Goal: Task Accomplishment & Management: Manage account settings

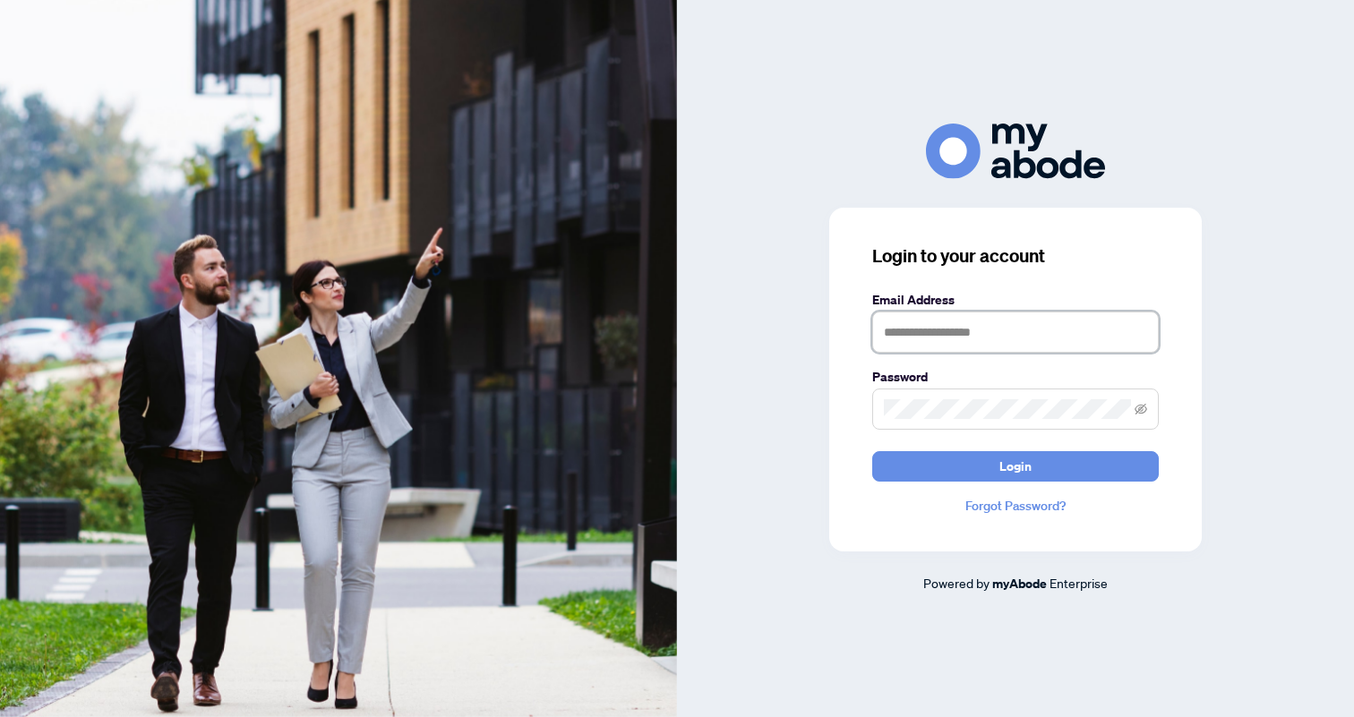
click at [901, 330] on input "text" at bounding box center [1015, 332] width 287 height 41
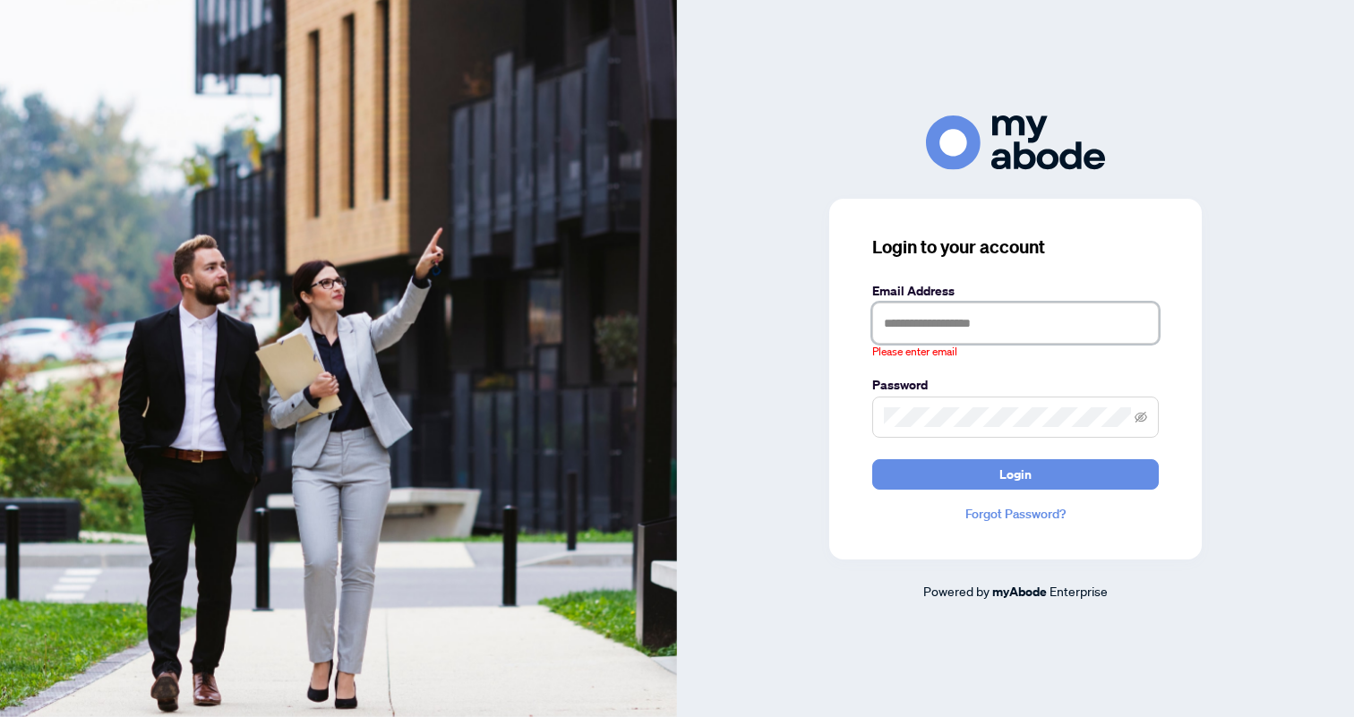
type input "**********"
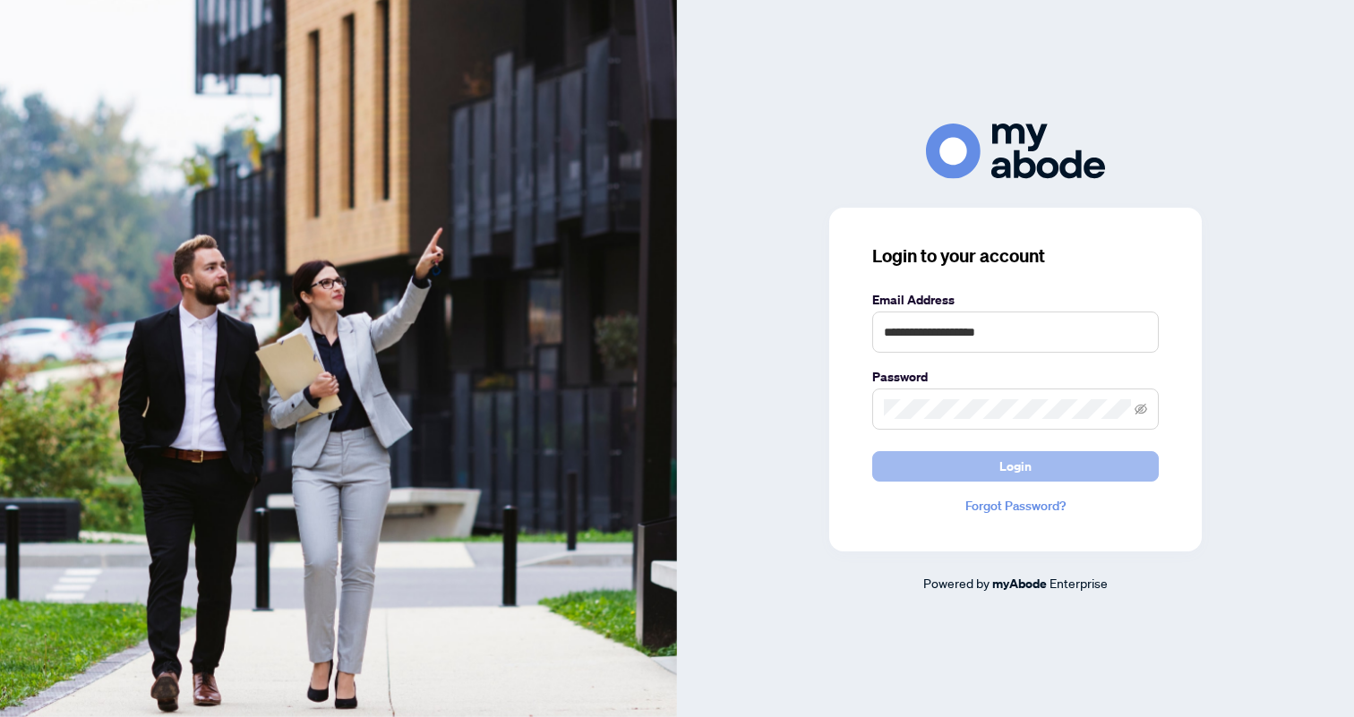
click at [1020, 464] on span "Login" at bounding box center [1015, 466] width 32 height 29
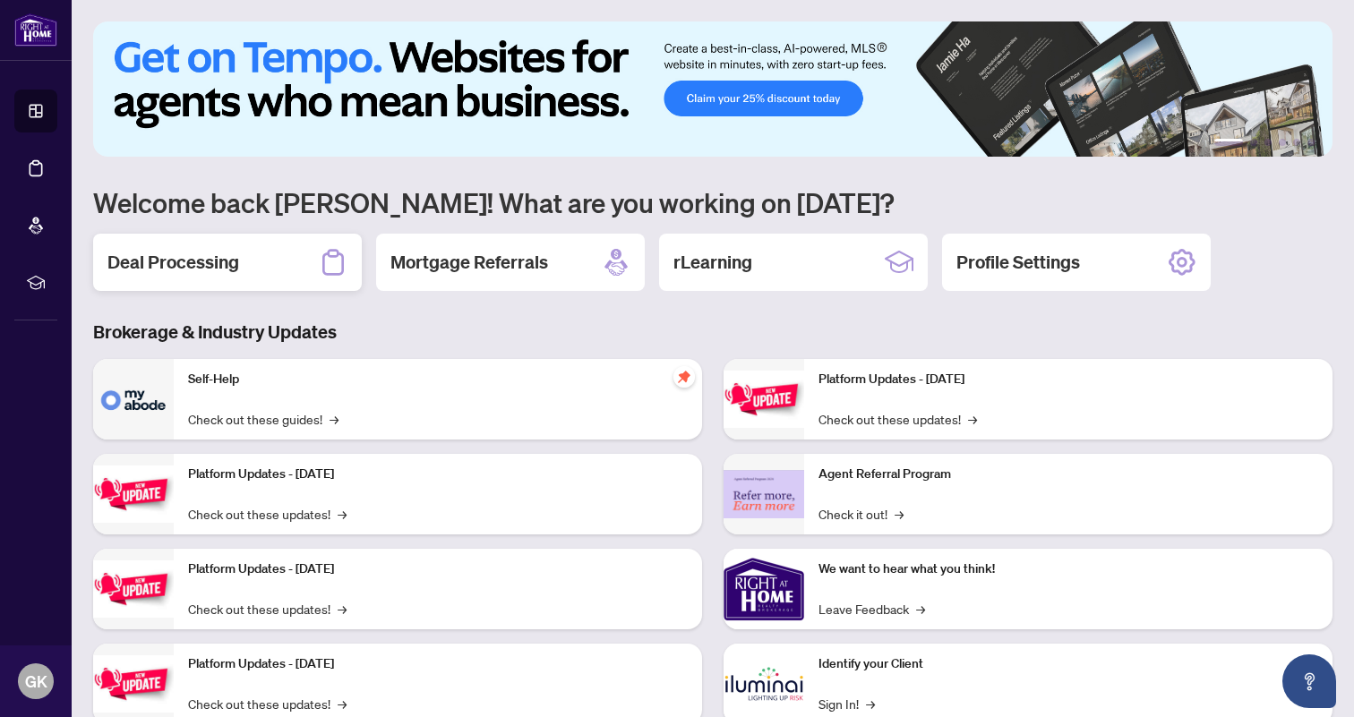
click at [244, 264] on div "Deal Processing" at bounding box center [227, 262] width 269 height 57
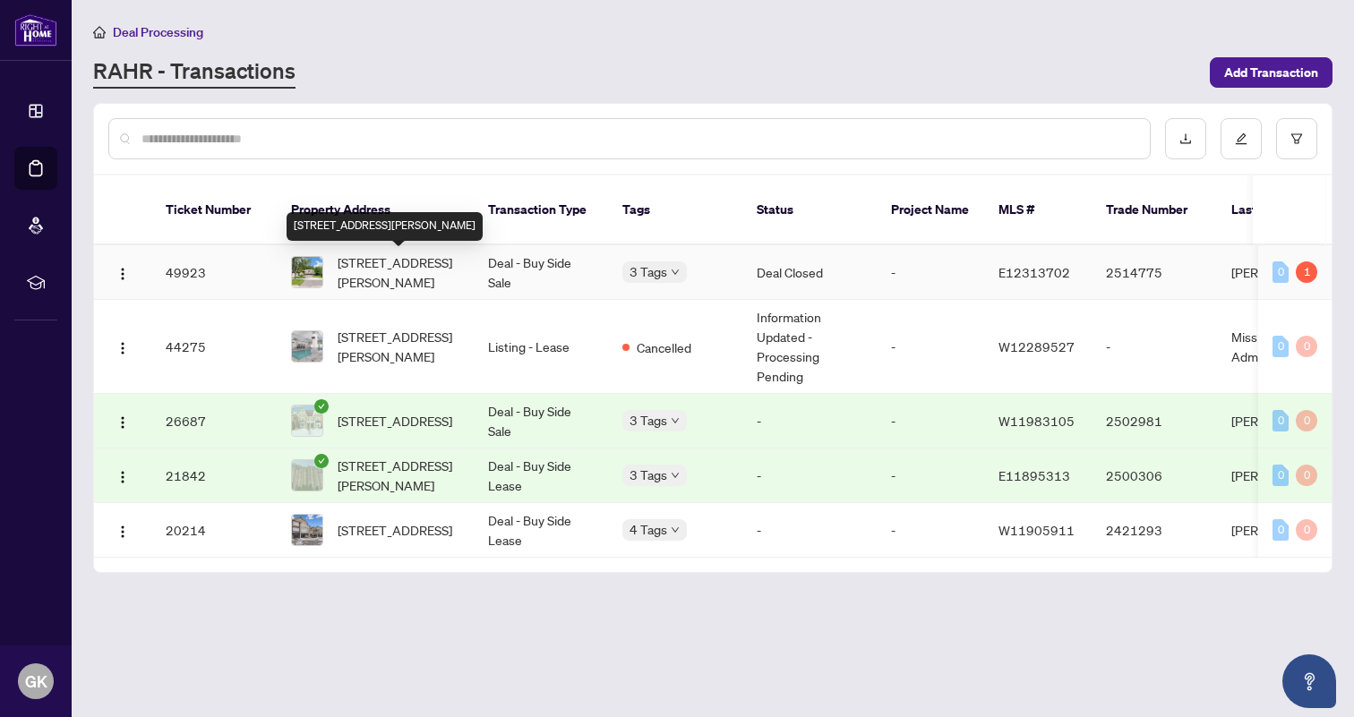
click at [352, 270] on span "[STREET_ADDRESS][PERSON_NAME]" at bounding box center [399, 272] width 122 height 39
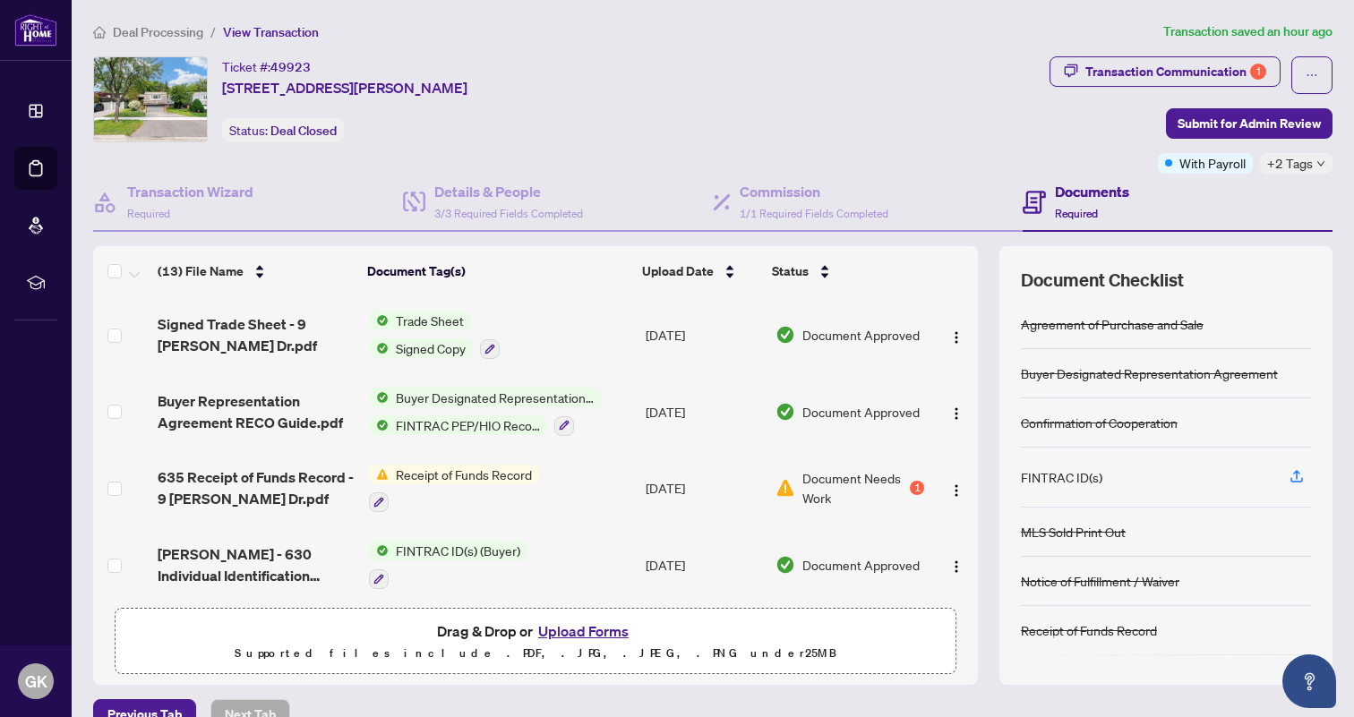
scroll to position [32, 0]
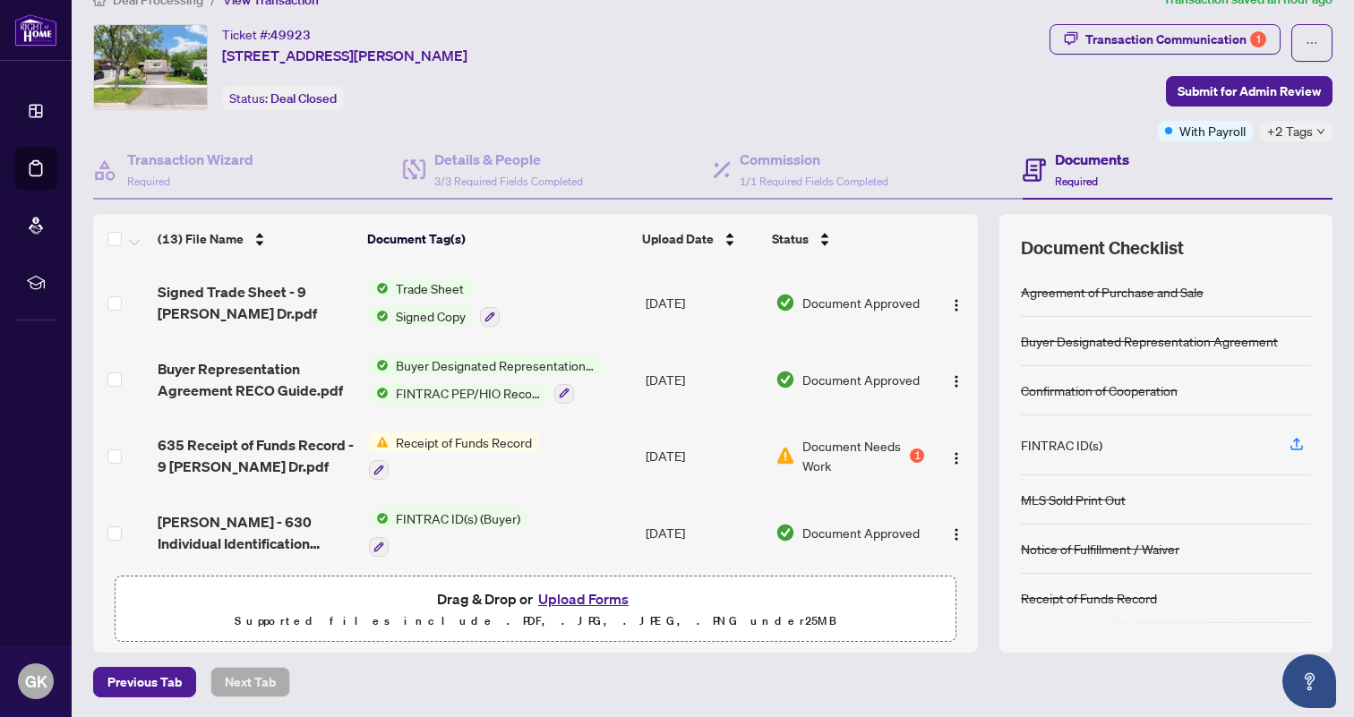
click at [886, 447] on span "Document Needs Work" at bounding box center [854, 455] width 104 height 39
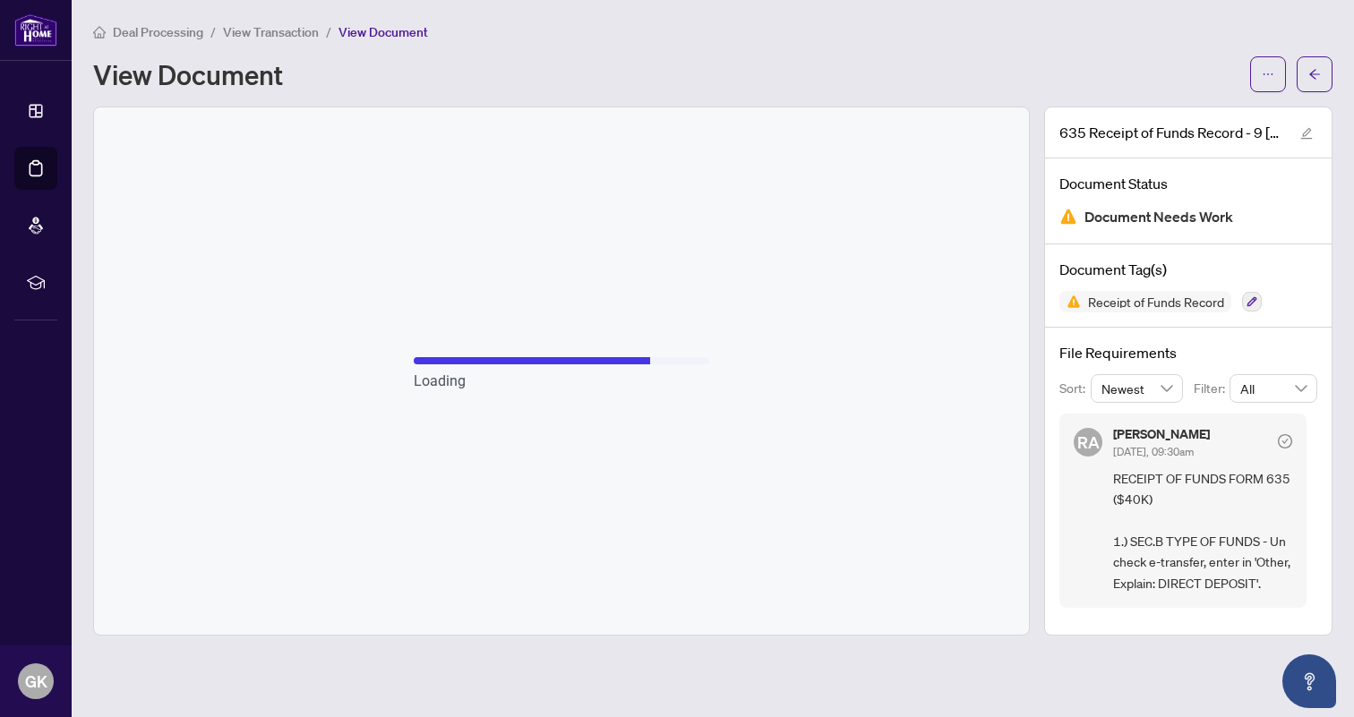
click at [1216, 473] on span "RECEIPT OF FUNDS FORM 635 ($40K) 1.) SEC.B TYPE OF FUNDS - Un check e-transfer,…" at bounding box center [1202, 530] width 179 height 125
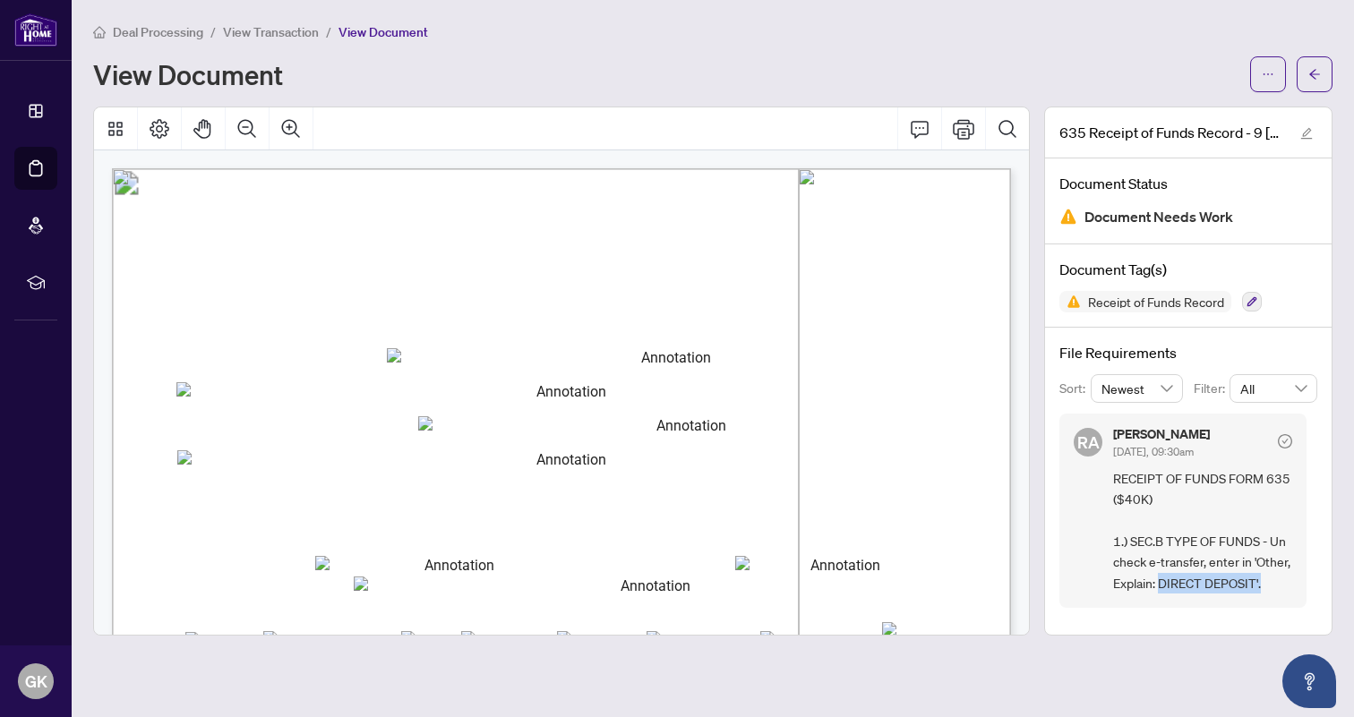
drag, startPoint x: 1206, startPoint y: 581, endPoint x: 1203, endPoint y: 595, distance: 13.9
click at [1205, 594] on span "RECEIPT OF FUNDS FORM 635 ($40K) 1.) SEC.B TYPE OF FUNDS - Un check e-transfer,…" at bounding box center [1202, 530] width 179 height 125
copy span "DIRECT DEPOSIT'."
click at [1132, 555] on span "RECEIPT OF FUNDS FORM 635 ($40K) 1.) SEC.B TYPE OF FUNDS - Un check e-transfer,…" at bounding box center [1202, 530] width 179 height 125
click at [823, 46] on div "Deal Processing / View Transaction / View Document View Document" at bounding box center [712, 56] width 1239 height 71
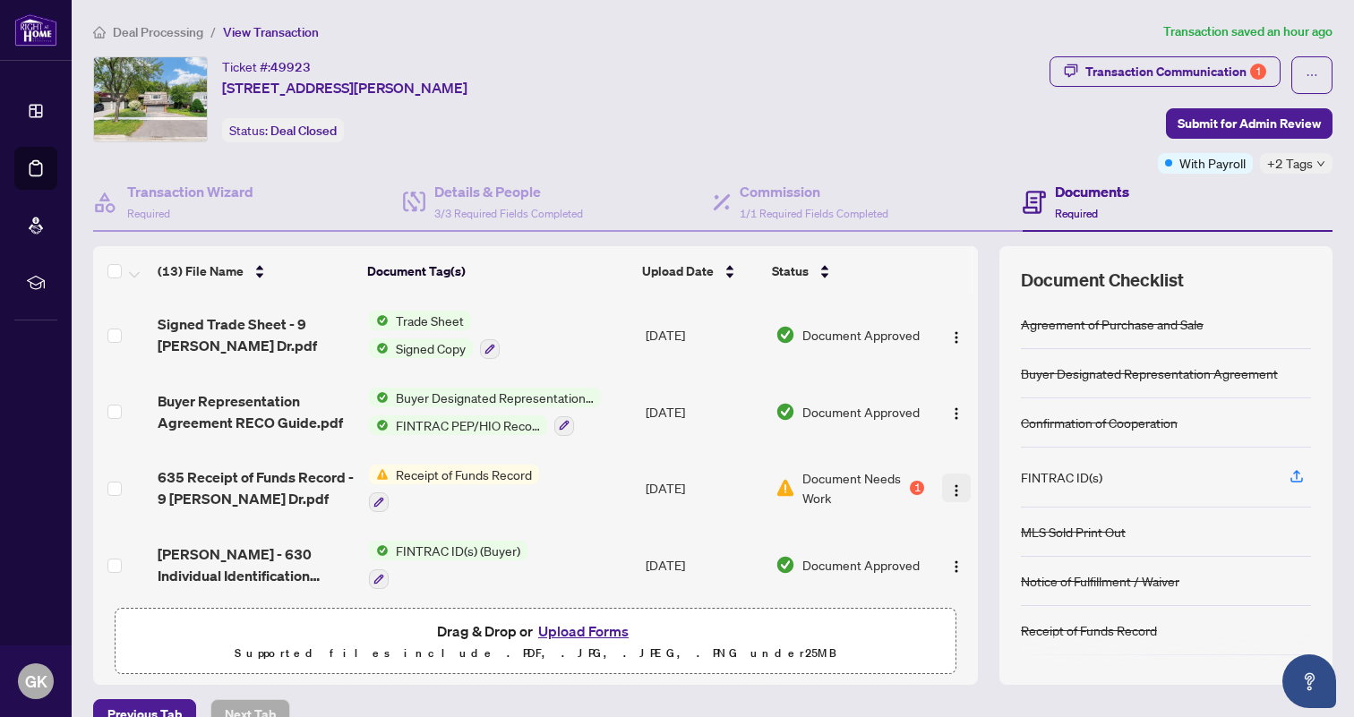
click at [954, 484] on img "button" at bounding box center [956, 491] width 14 height 14
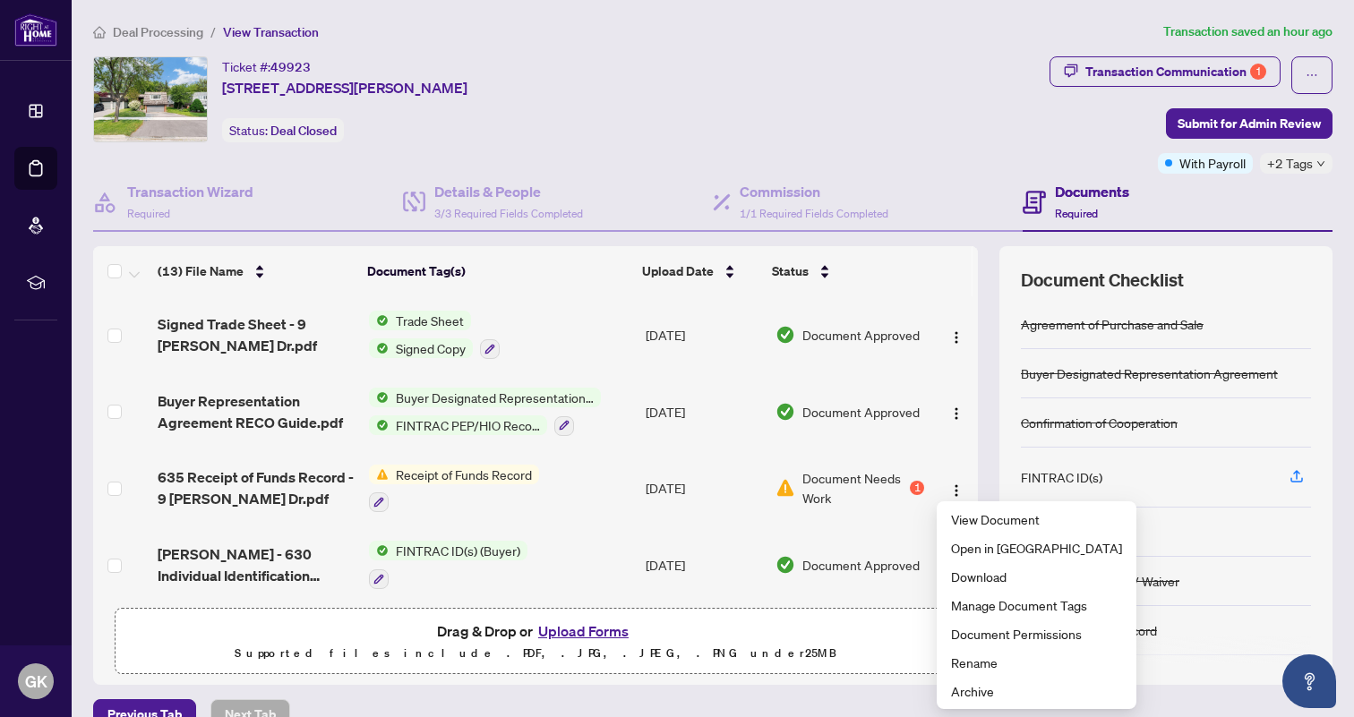
click at [758, 632] on div "Drag & Drop or Upload Forms Supported files include .PDF, .JPG, .JPEG, .PNG und…" at bounding box center [535, 642] width 818 height 45
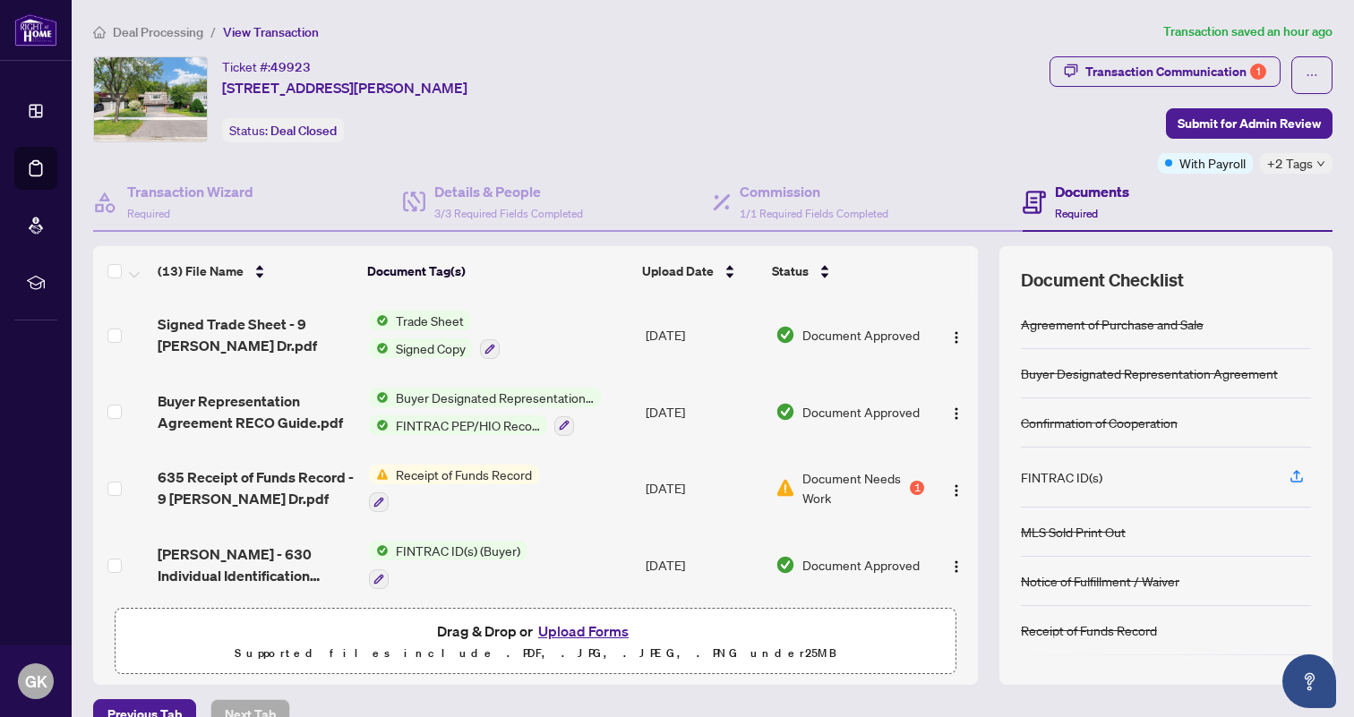
click at [612, 629] on button "Upload Forms" at bounding box center [583, 631] width 101 height 23
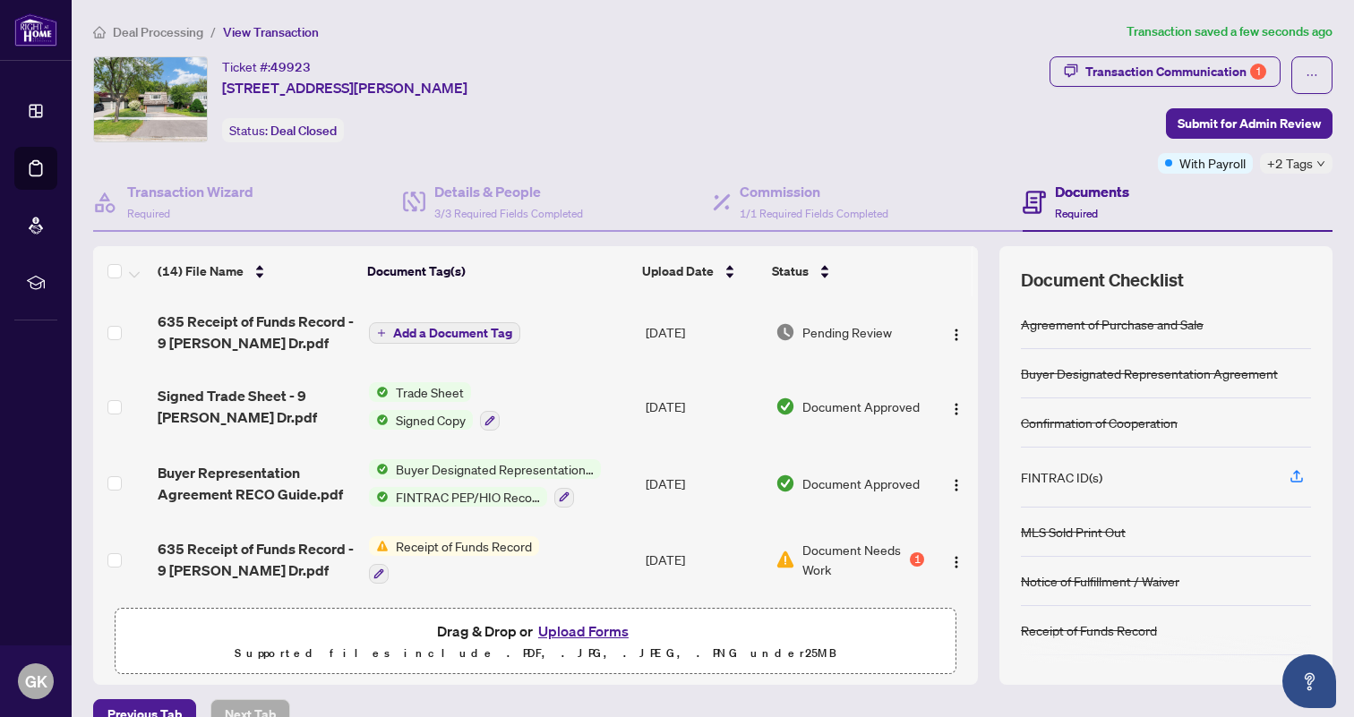
click at [438, 332] on span "Add a Document Tag" at bounding box center [452, 333] width 119 height 13
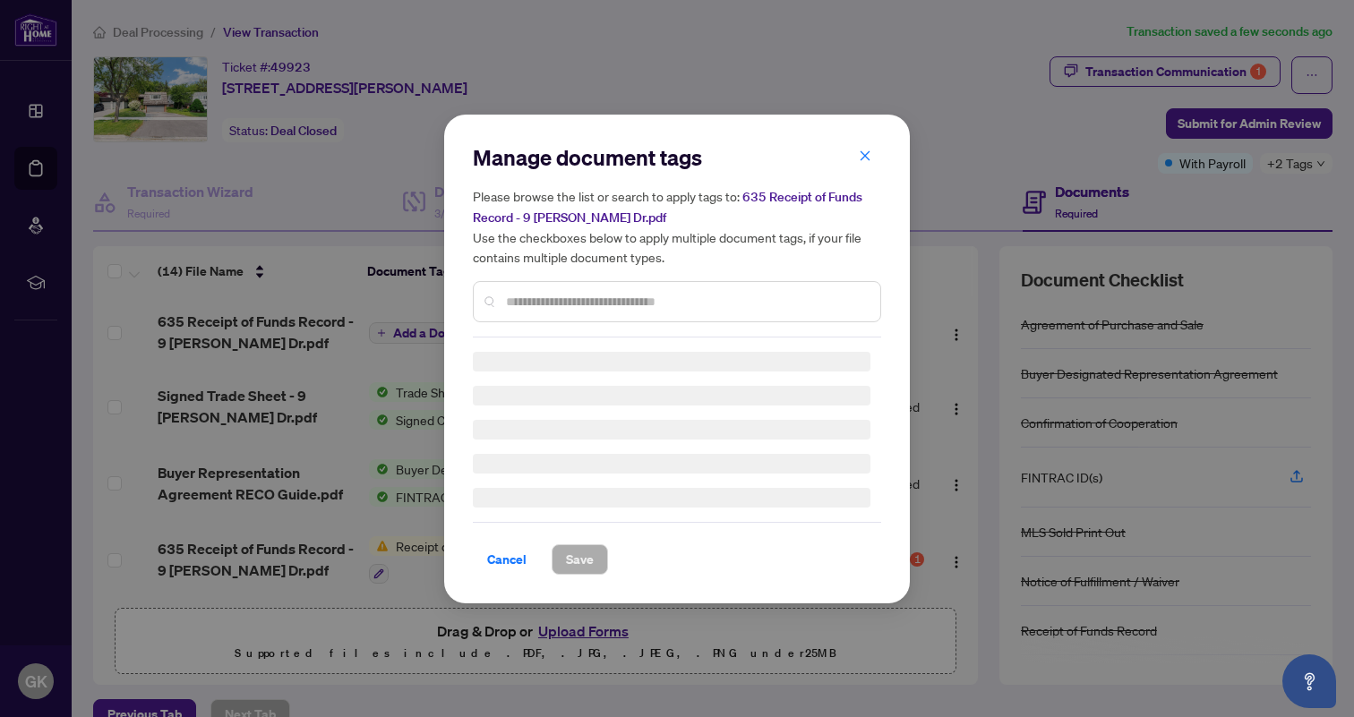
click at [523, 305] on input "text" at bounding box center [686, 302] width 360 height 20
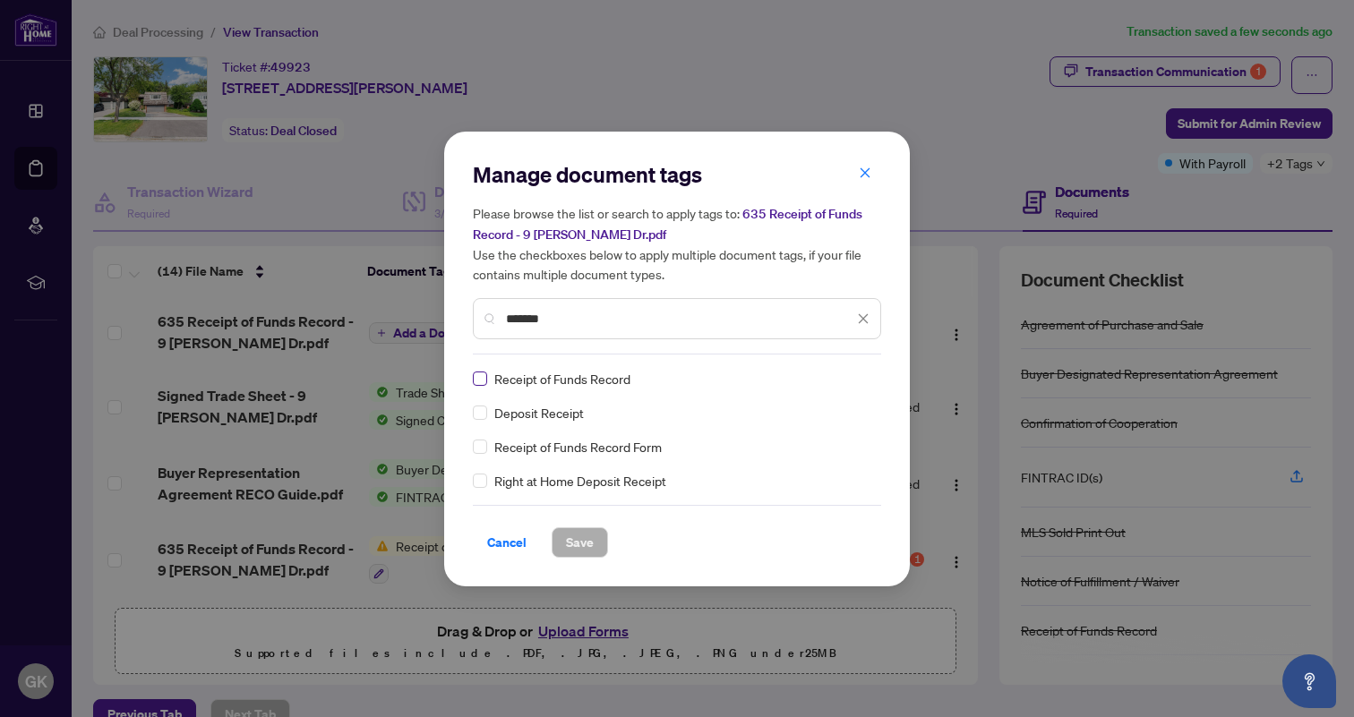
type input "*******"
click at [573, 547] on span "Save" at bounding box center [580, 542] width 28 height 29
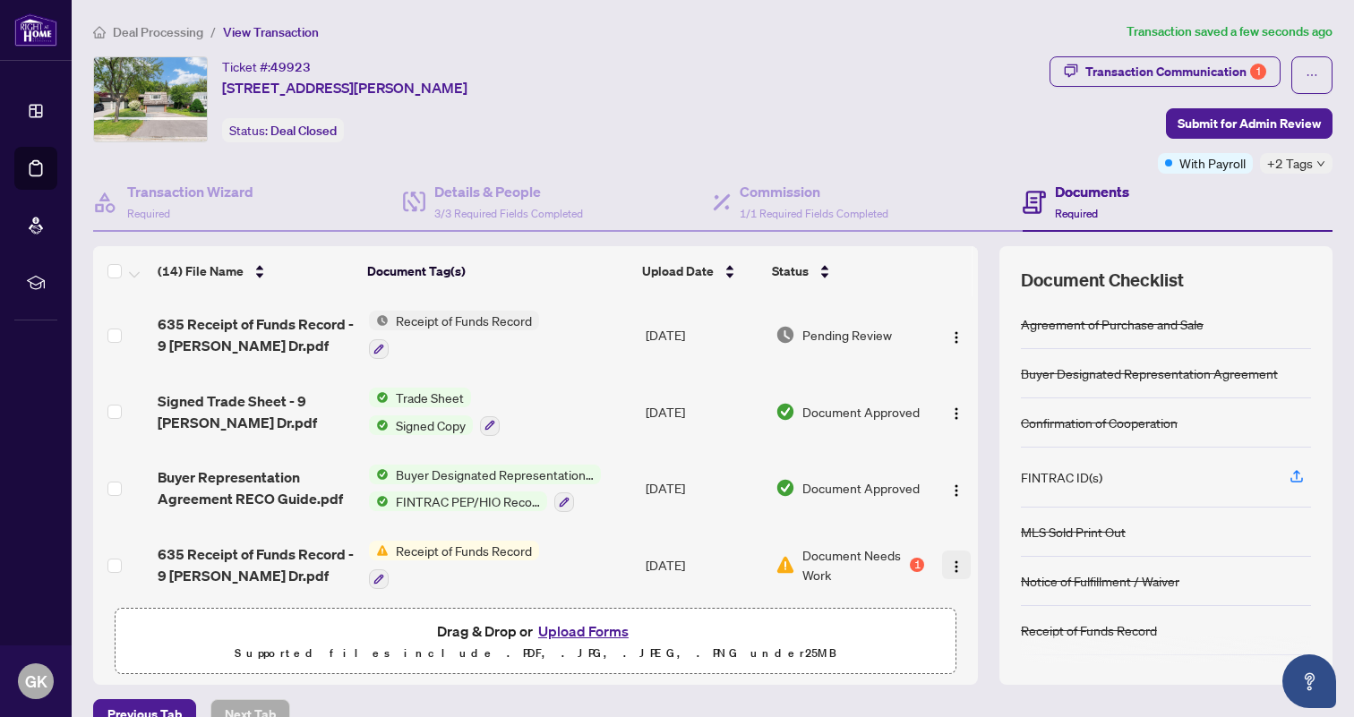
click at [953, 565] on img "button" at bounding box center [956, 567] width 14 height 14
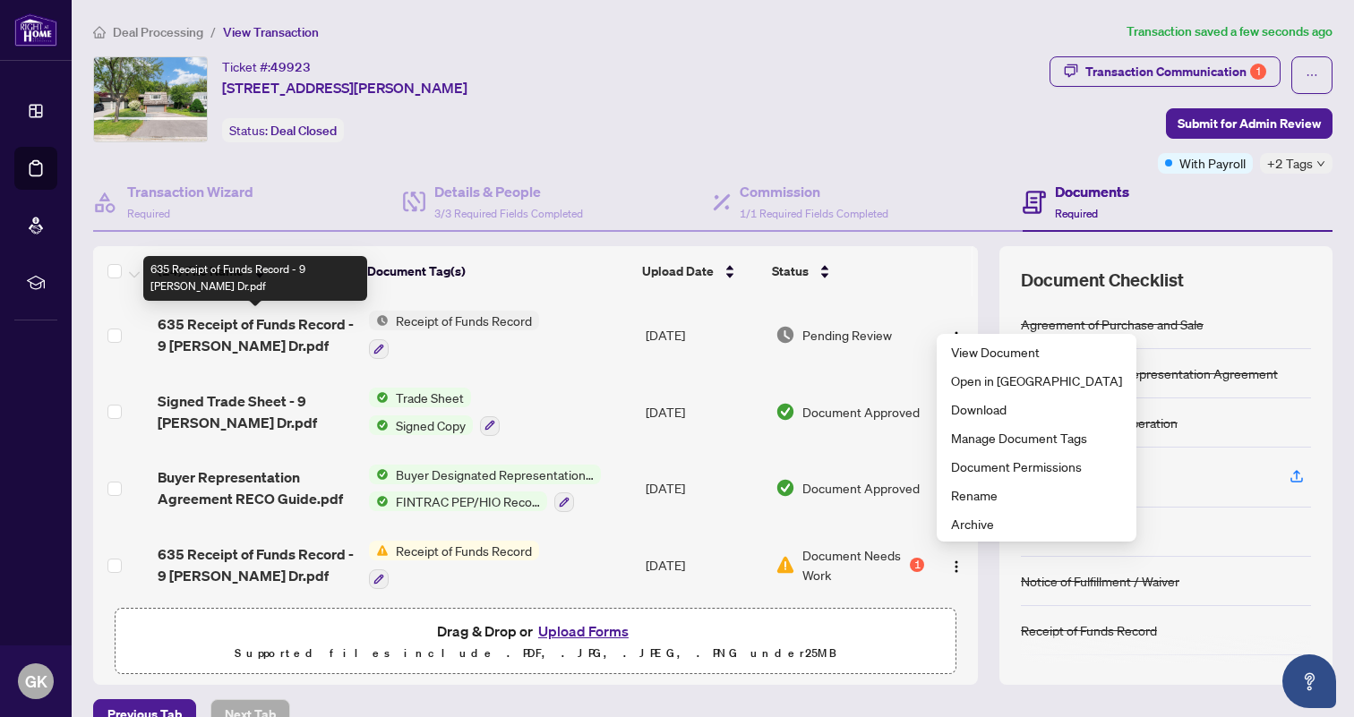
click at [304, 325] on span "635 Receipt of Funds Record - 9 [PERSON_NAME] Dr.pdf" at bounding box center [256, 334] width 197 height 43
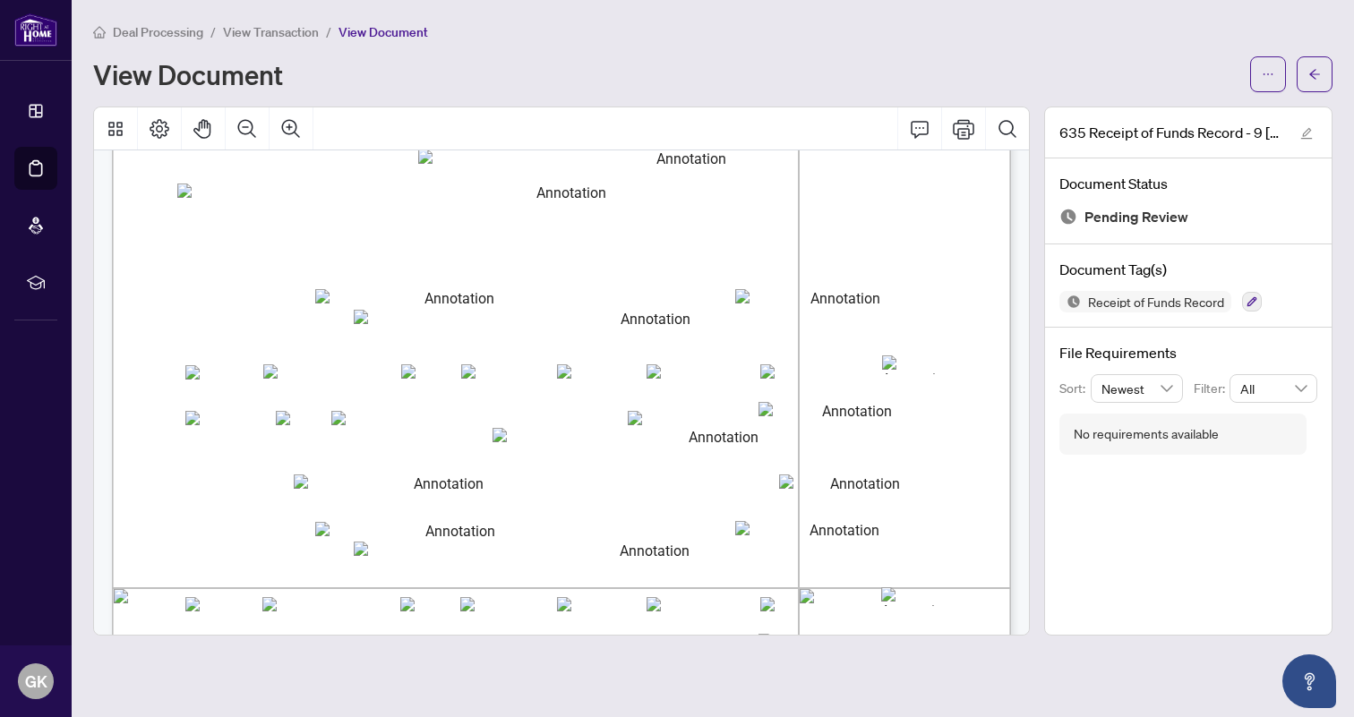
scroll to position [278, 0]
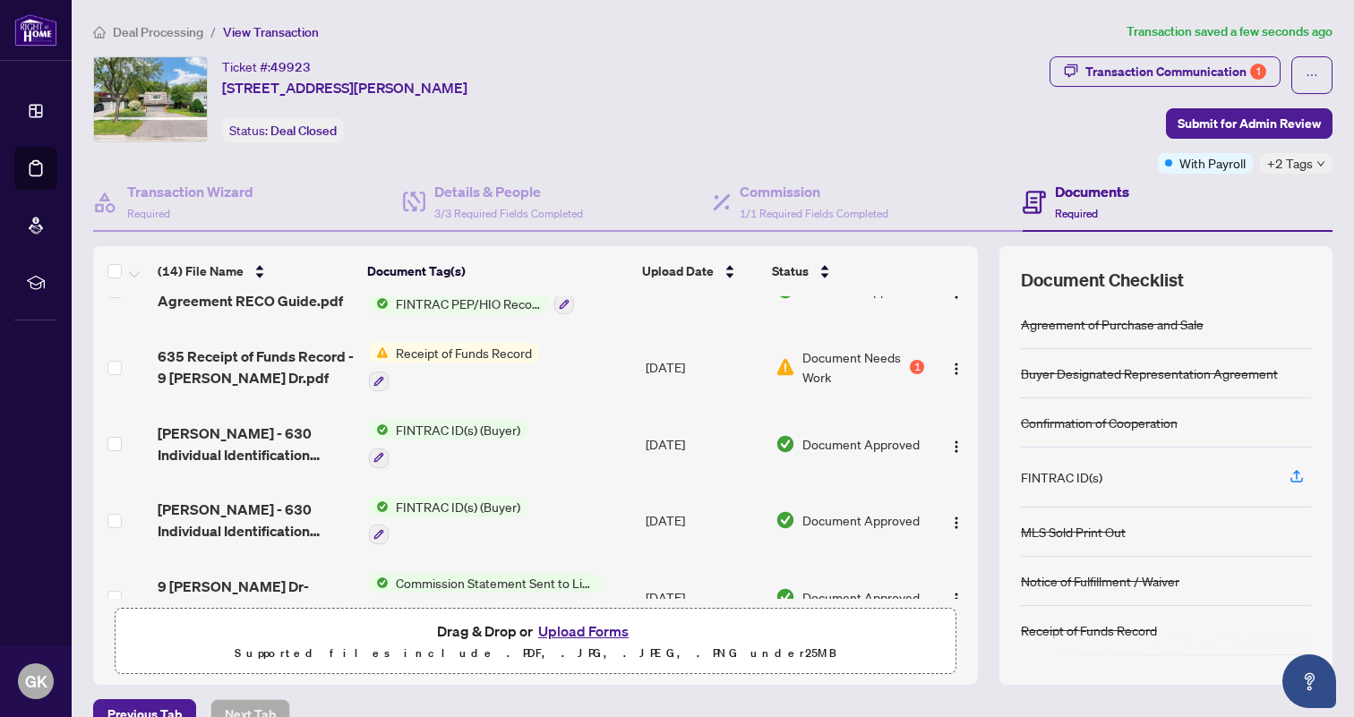
scroll to position [209, 0]
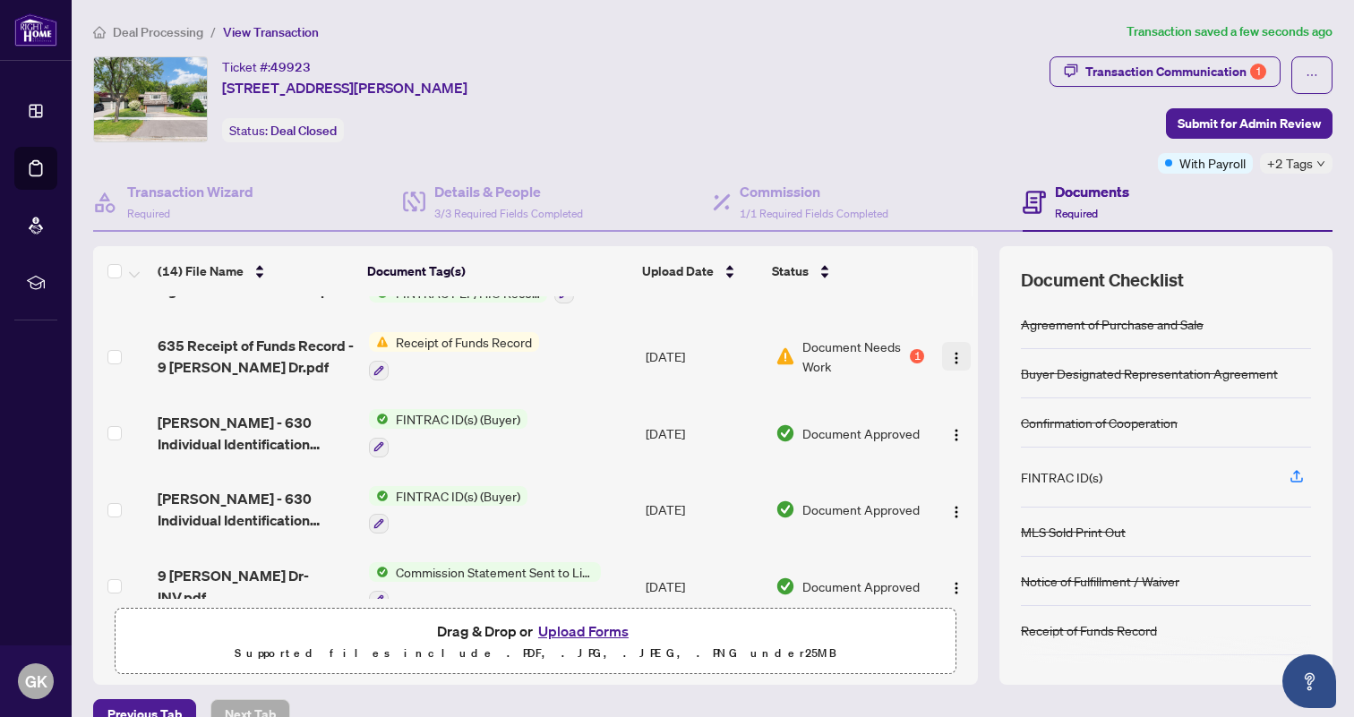
click at [950, 358] on img "button" at bounding box center [956, 358] width 14 height 14
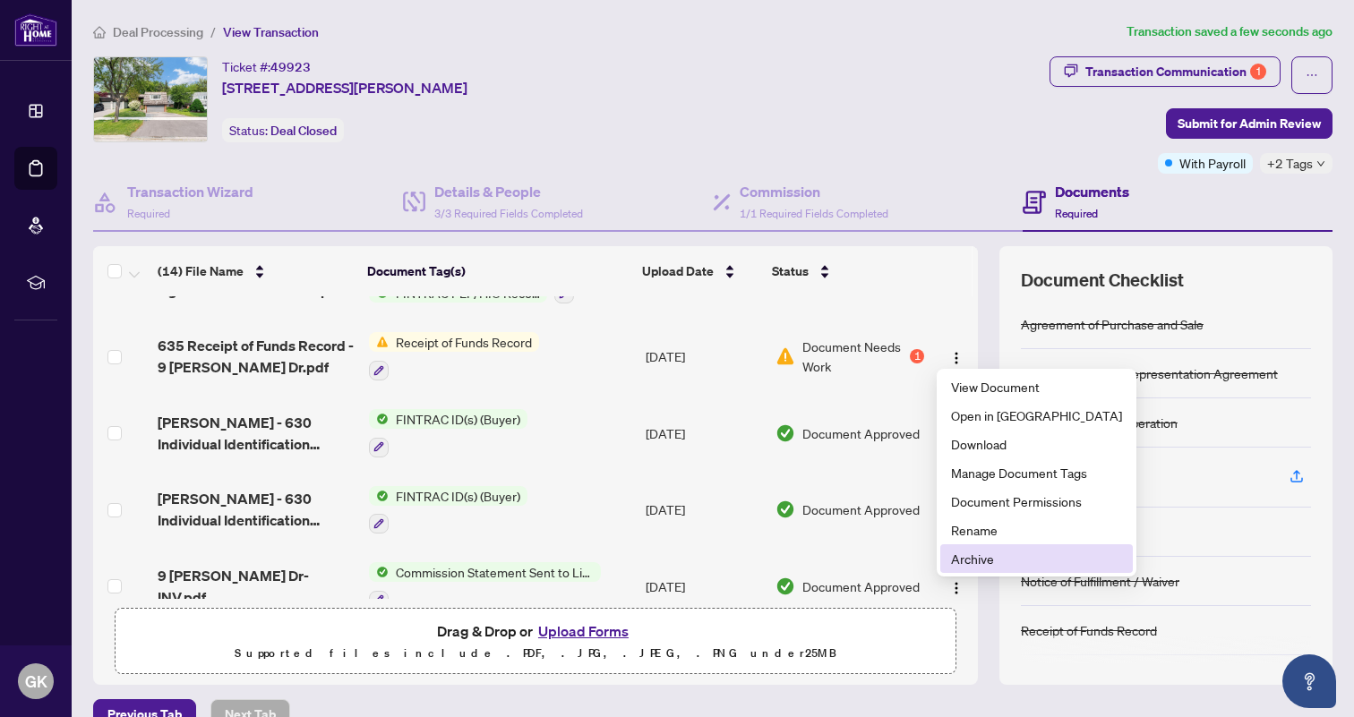
click at [980, 558] on span "Archive" at bounding box center [1036, 559] width 171 height 20
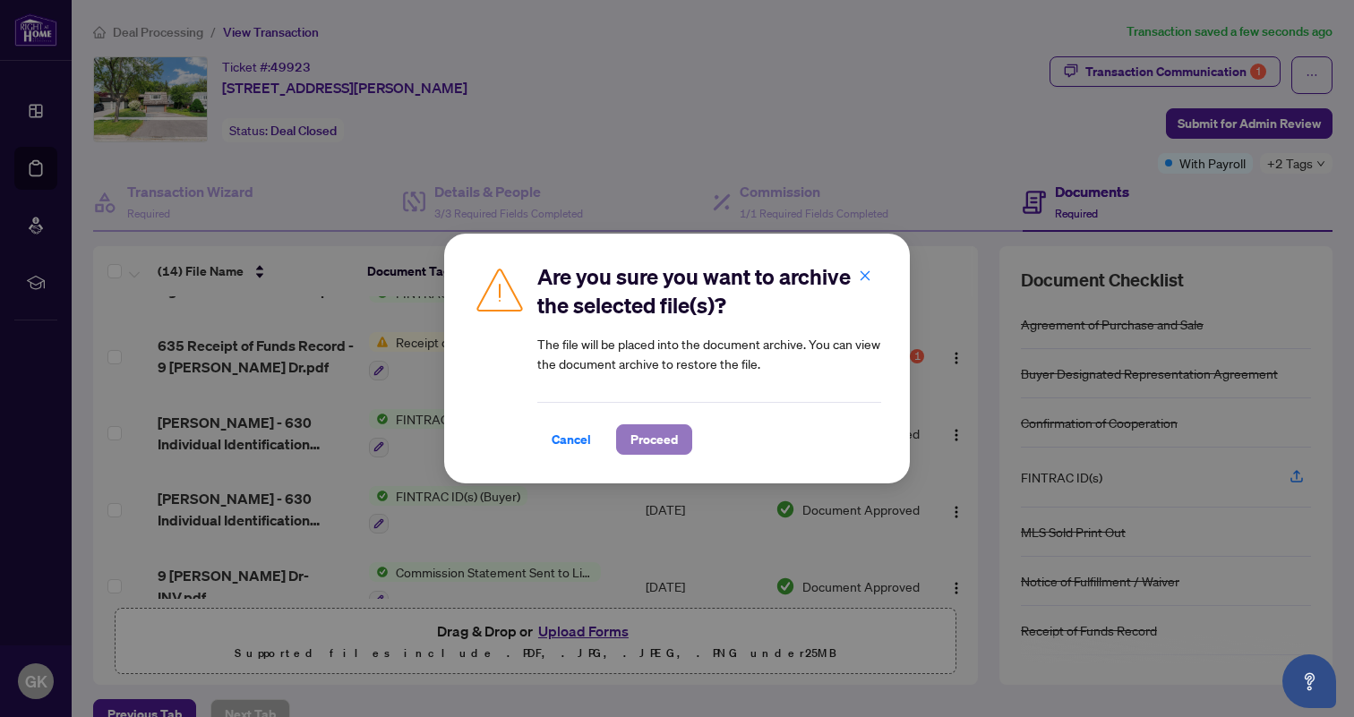
click at [654, 449] on span "Proceed" at bounding box center [653, 439] width 47 height 29
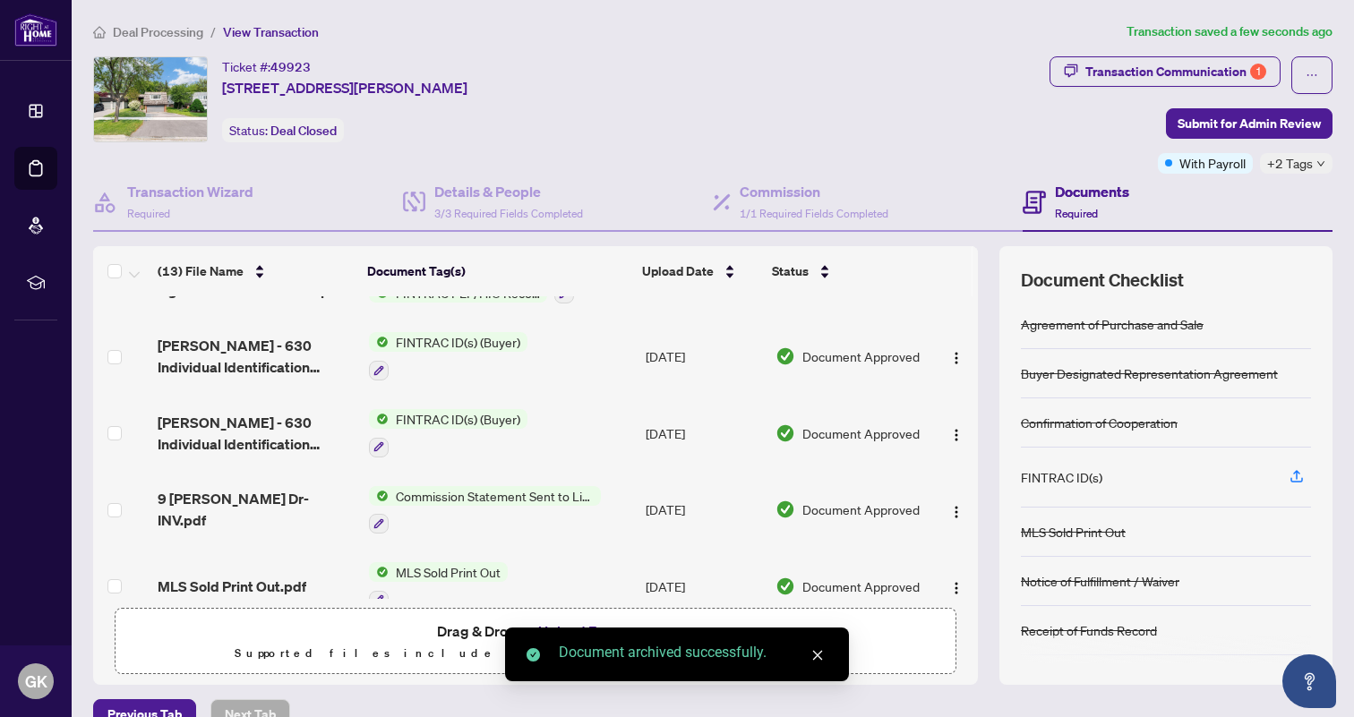
scroll to position [0, 0]
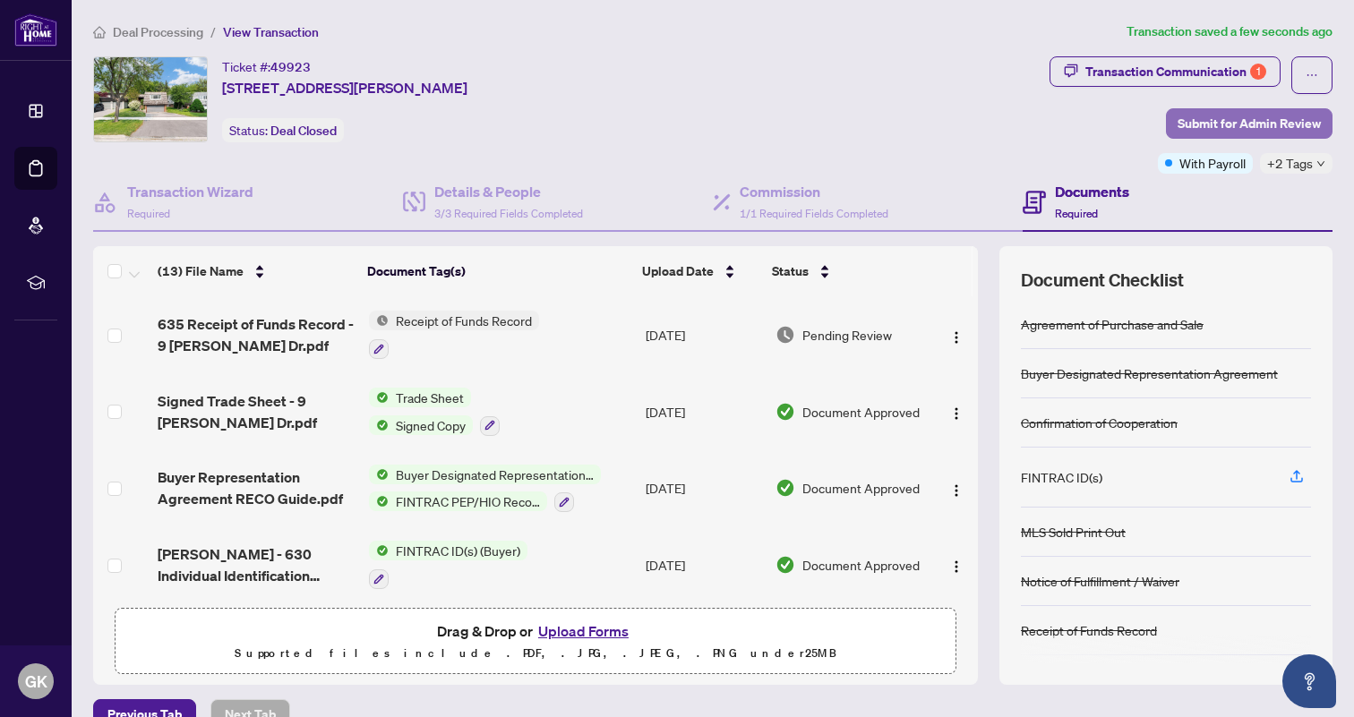
click at [1241, 127] on span "Submit for Admin Review" at bounding box center [1249, 123] width 143 height 29
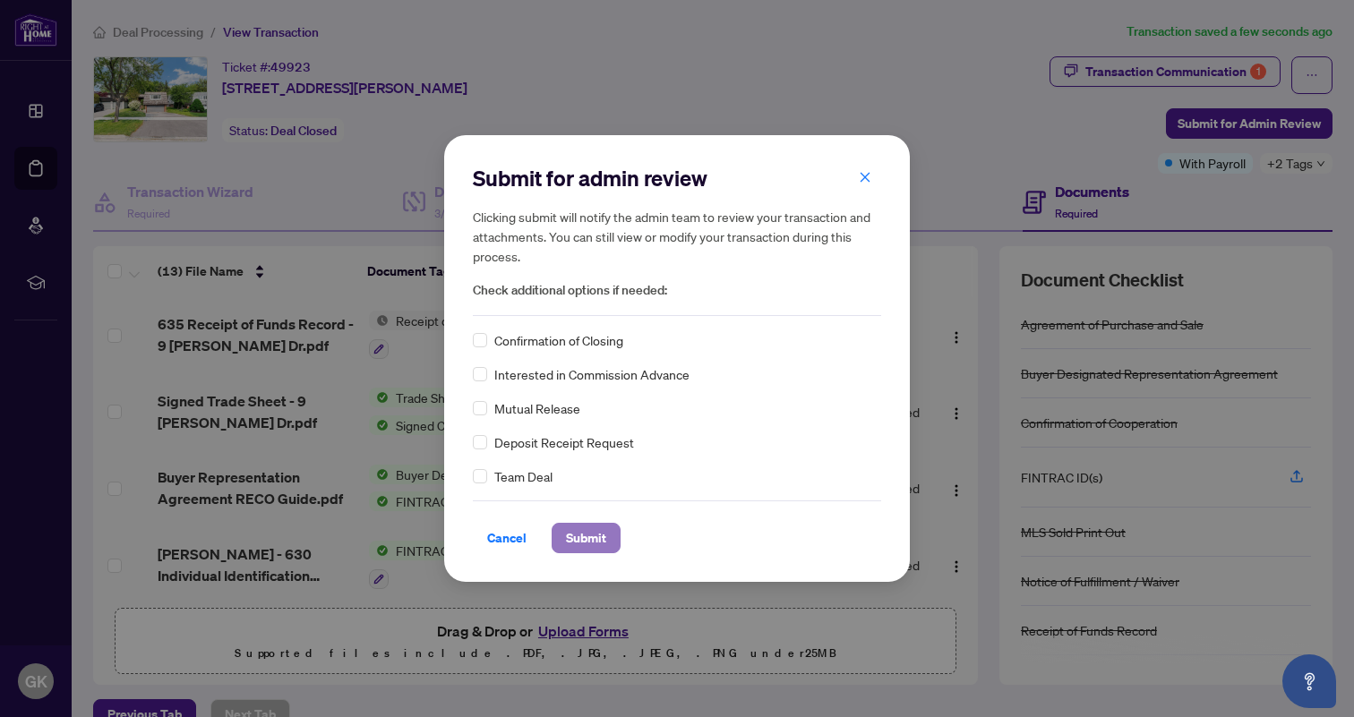
click at [583, 544] on span "Submit" at bounding box center [586, 538] width 40 height 29
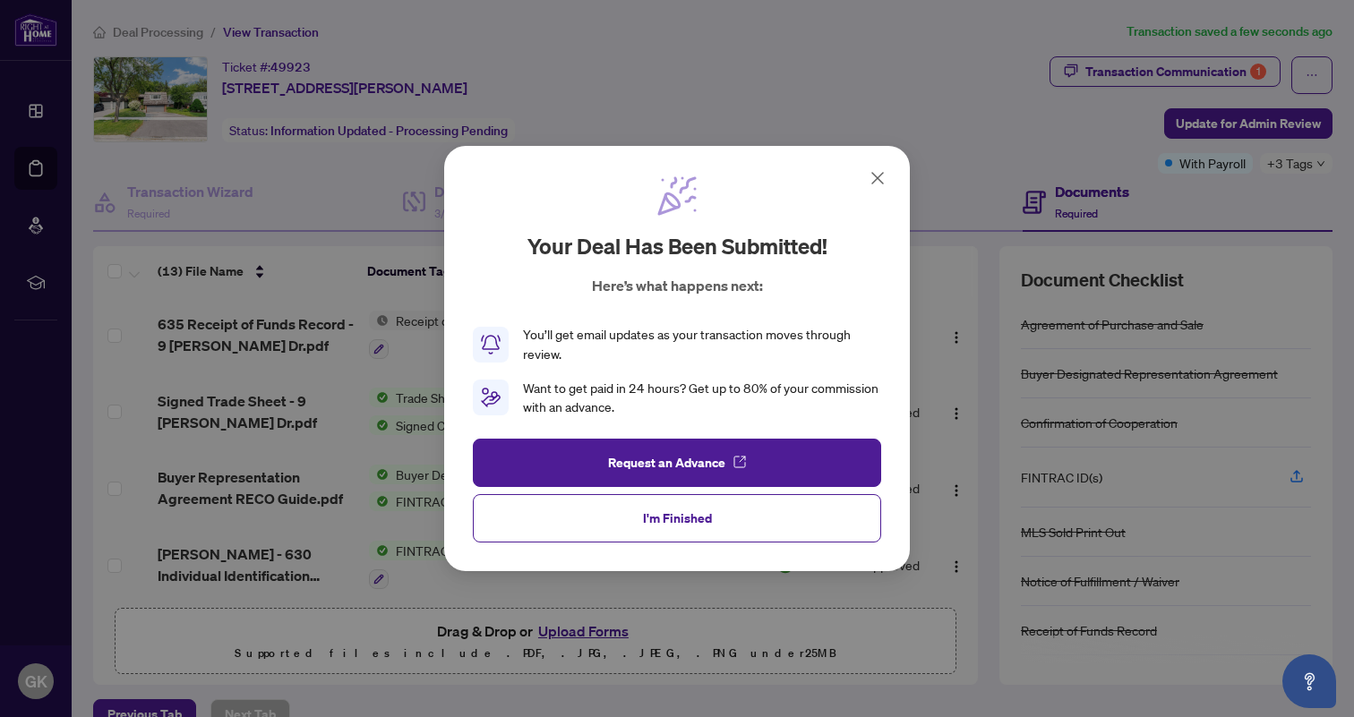
click at [878, 179] on icon at bounding box center [877, 178] width 11 height 11
